Goal: Information Seeking & Learning: Learn about a topic

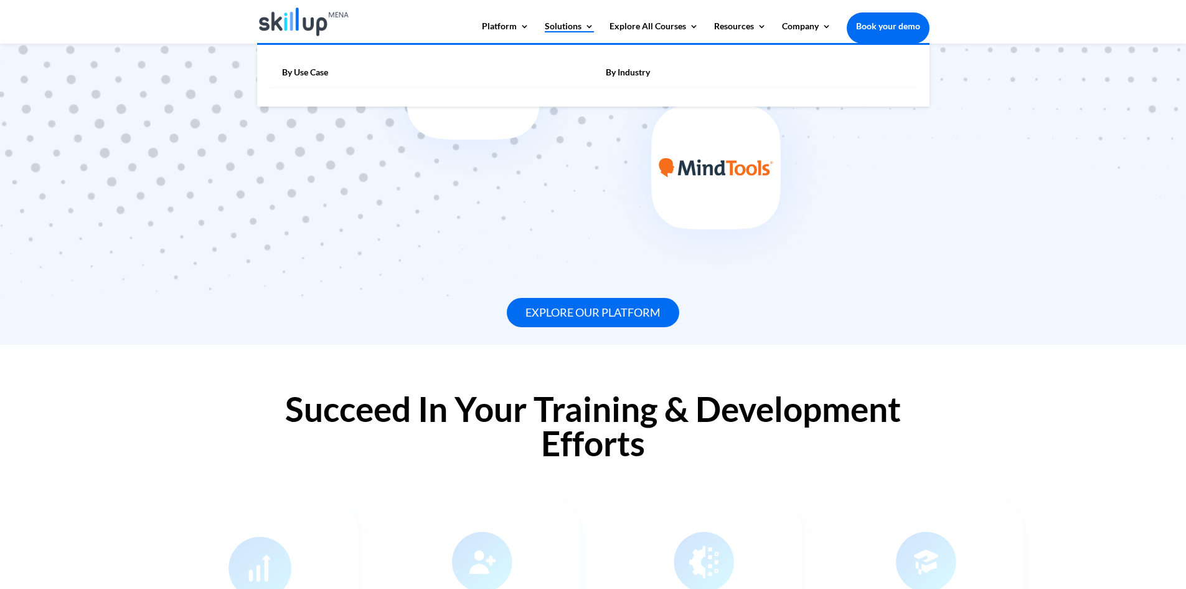
scroll to position [955, 0]
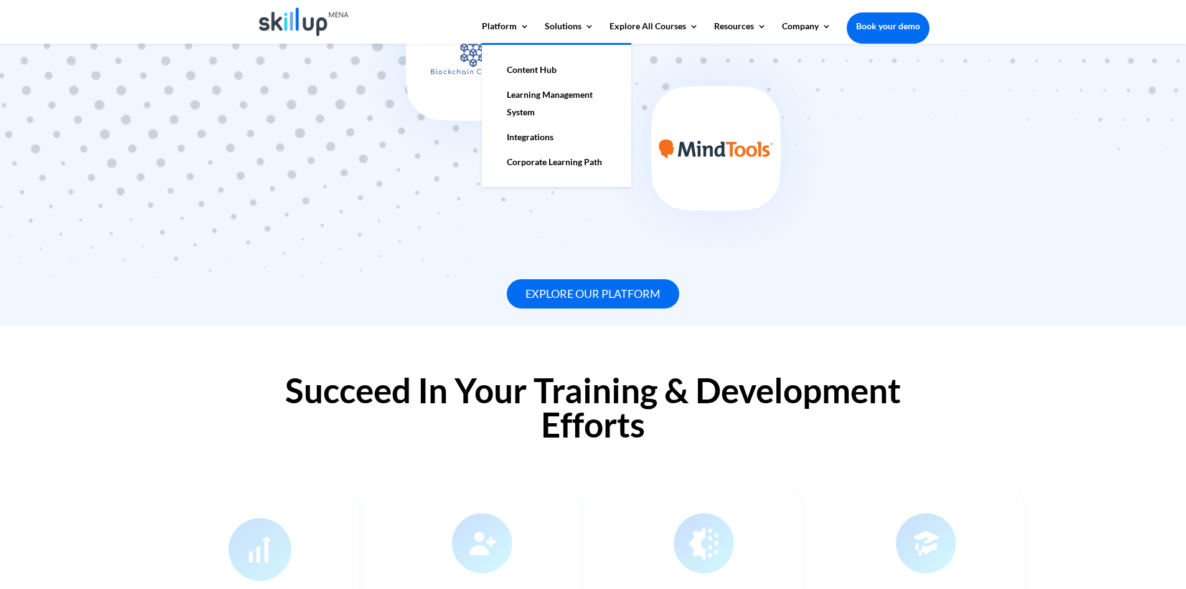
click at [532, 99] on link "Learning Management System" at bounding box center [557, 103] width 125 height 42
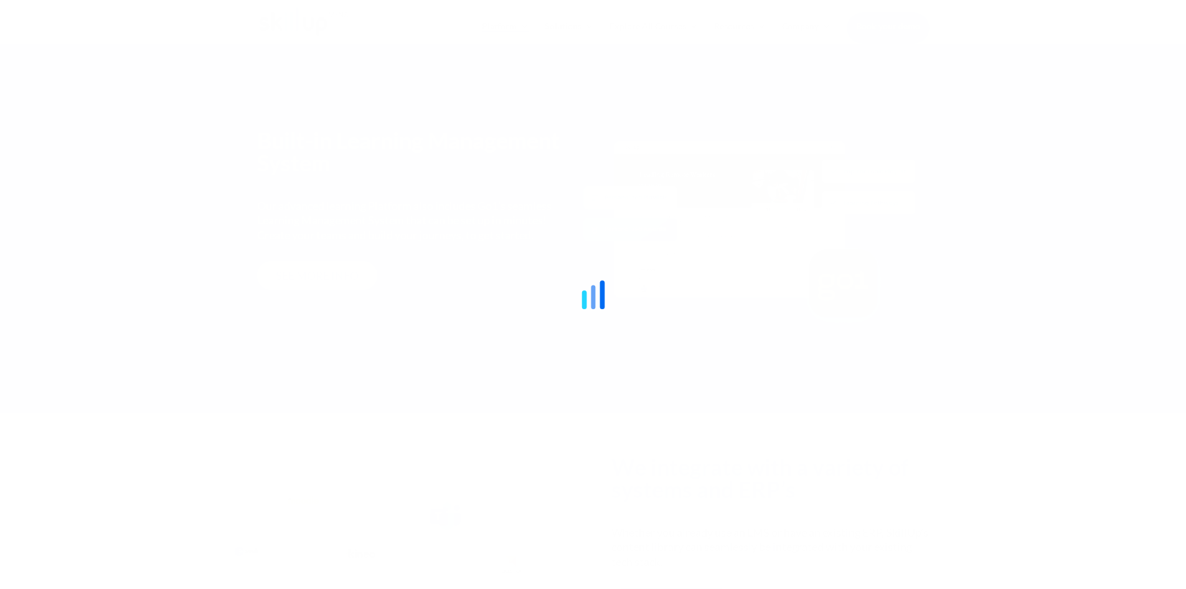
scroll to position [1523, 0]
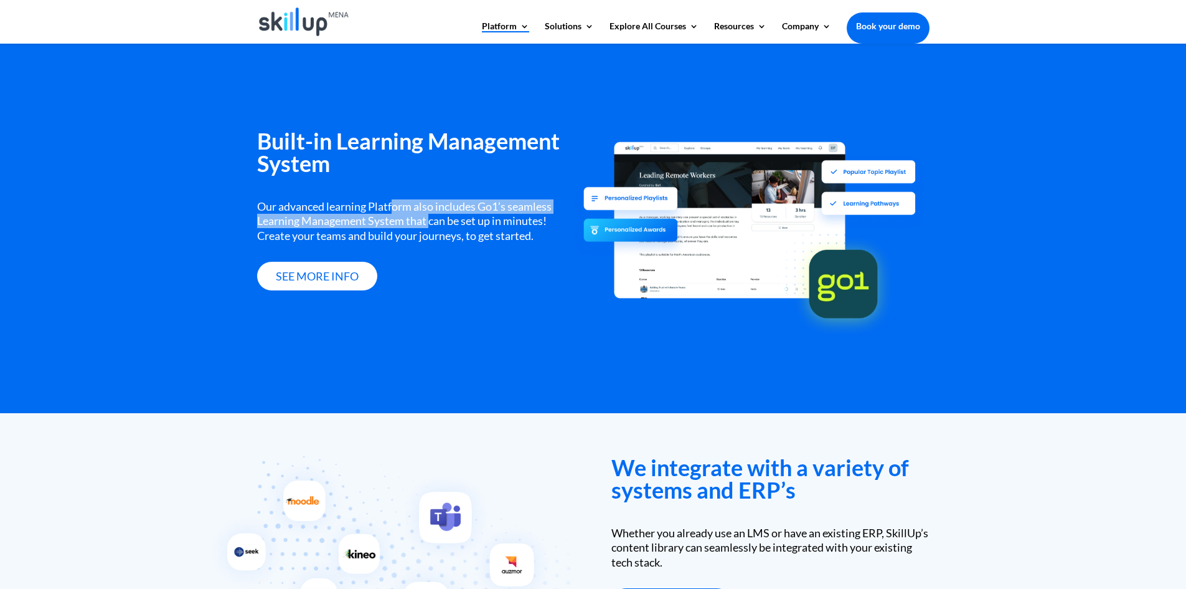
drag, startPoint x: 395, startPoint y: 202, endPoint x: 432, endPoint y: 219, distance: 39.8
click at [432, 219] on div "Our advanced learning Platform also includes Go1’s seamless Learning Management…" at bounding box center [416, 221] width 318 height 44
click at [460, 221] on div "Our advanced learning Platform also includes Go1’s seamless Learning Management…" at bounding box center [416, 221] width 318 height 44
drag, startPoint x: 480, startPoint y: 205, endPoint x: 502, endPoint y: 208, distance: 22.6
click at [502, 208] on div "Our advanced learning Platform also includes Go1’s seamless Learning Management…" at bounding box center [416, 221] width 318 height 44
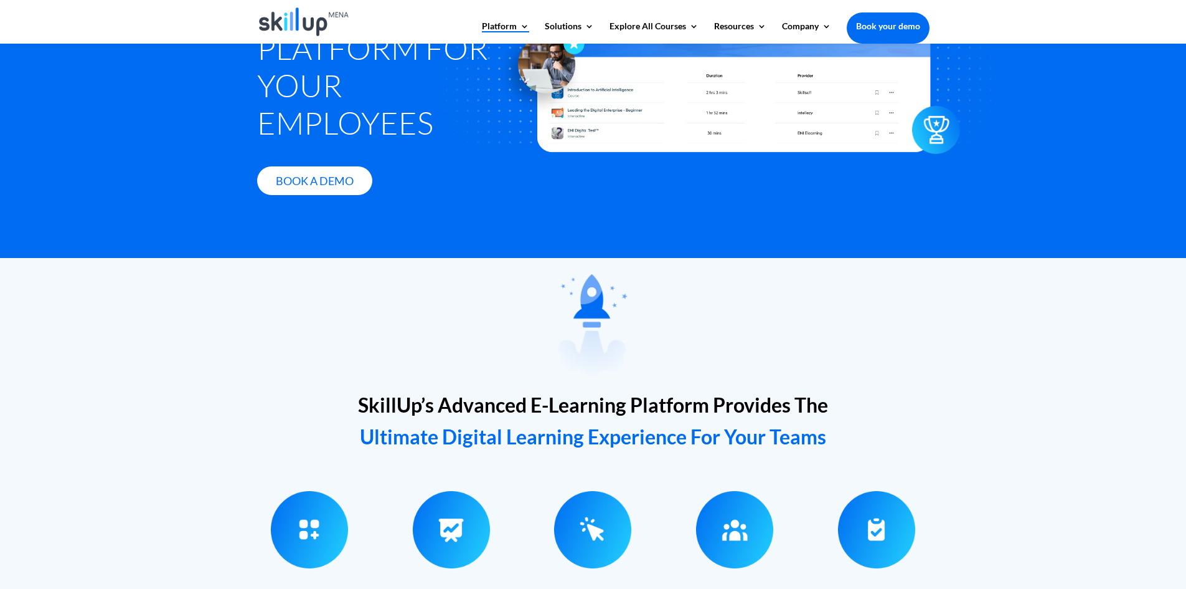
scroll to position [0, 0]
